Goal: Information Seeking & Learning: Learn about a topic

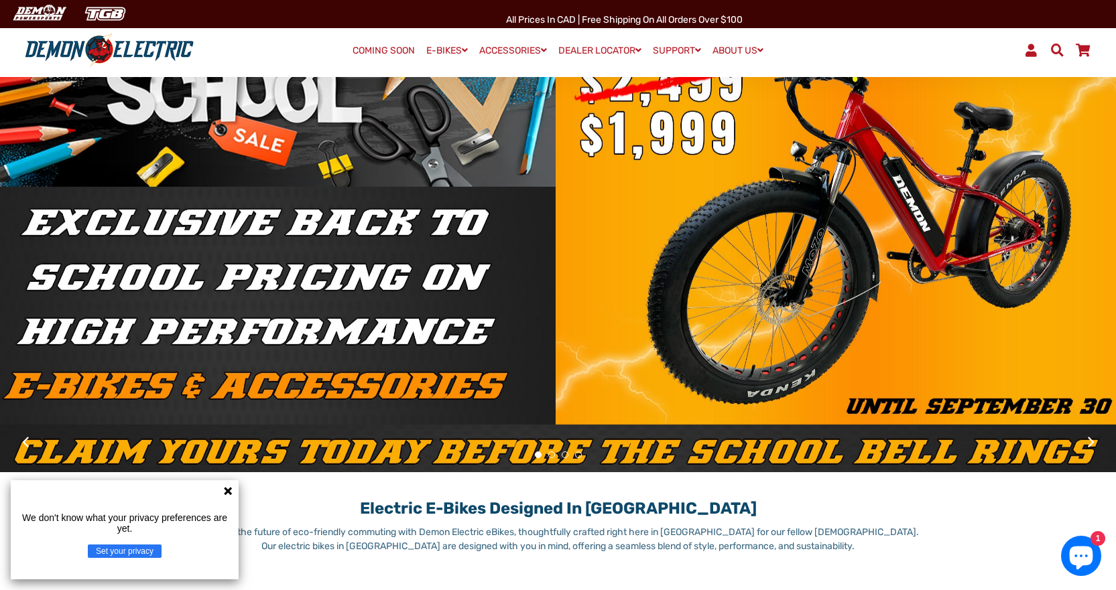
scroll to position [268, 0]
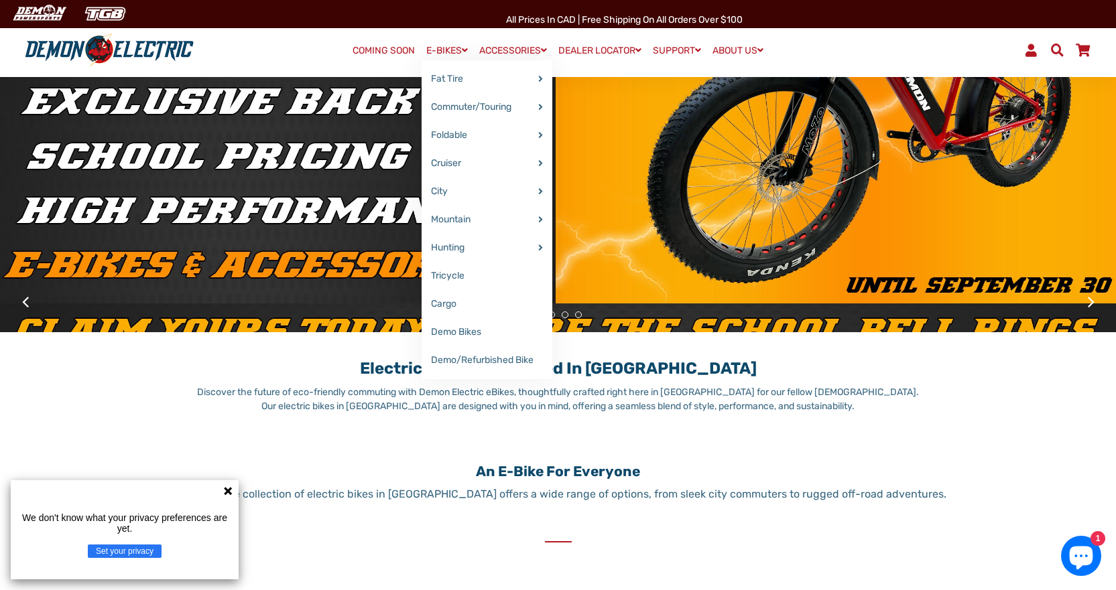
click at [464, 46] on link "E-BIKES" at bounding box center [446, 50] width 51 height 19
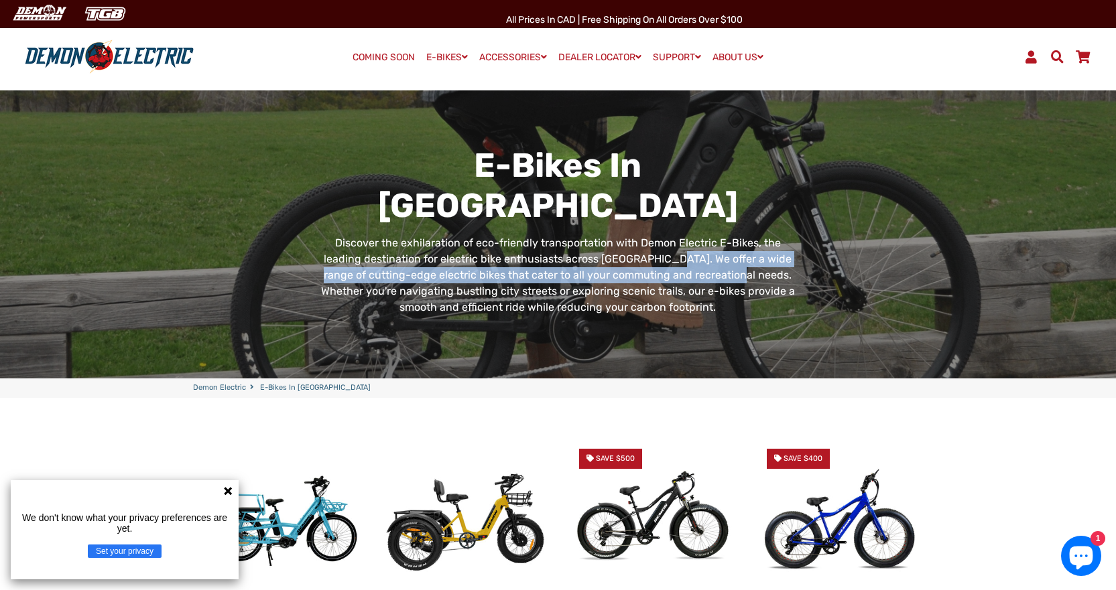
drag, startPoint x: 631, startPoint y: 239, endPoint x: 673, endPoint y: 255, distance: 45.2
click at [673, 255] on span "Discover the exhilaration of eco-friendly transportation with Demon Electric E-…" at bounding box center [558, 275] width 474 height 77
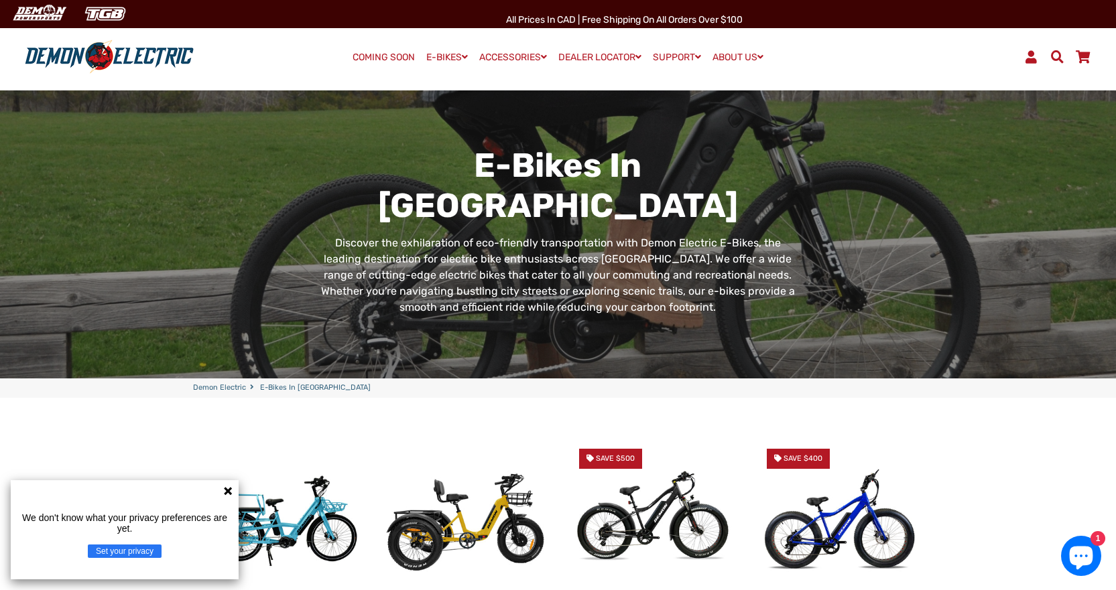
click at [624, 267] on span "Discover the exhilaration of eco-friendly transportation with Demon Electric E-…" at bounding box center [558, 275] width 474 height 77
